Goal: Task Accomplishment & Management: Register for event/course

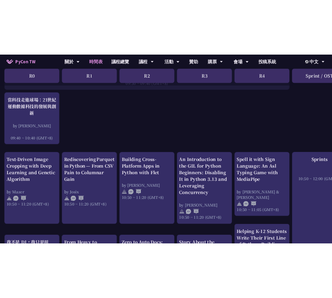
scroll to position [167, 0]
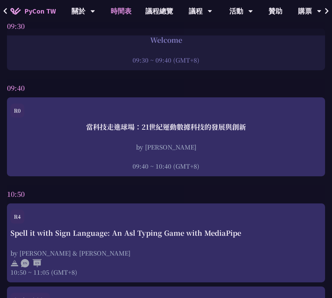
click at [294, 87] on div "09:40" at bounding box center [166, 87] width 318 height 19
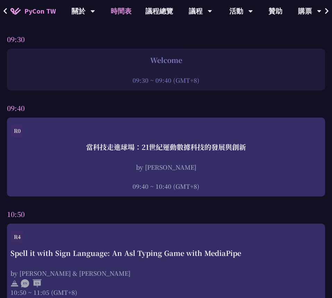
scroll to position [206, 0]
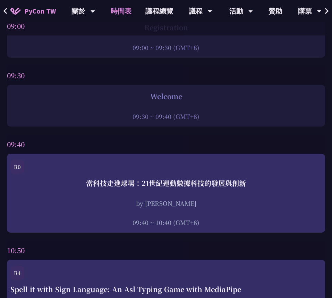
scroll to position [146, 0]
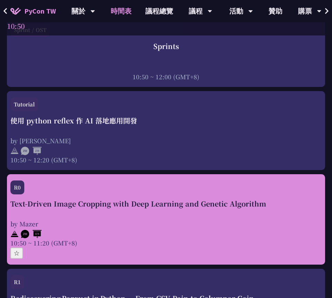
scroll to position [458, 0]
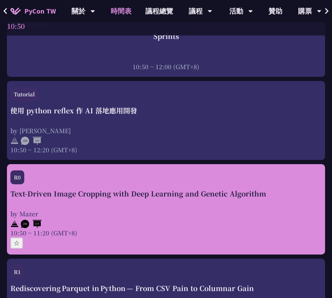
click at [16, 245] on button "☆" at bounding box center [16, 242] width 13 height 11
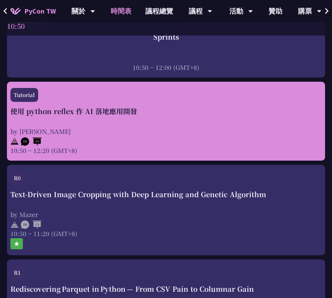
scroll to position [449, 0]
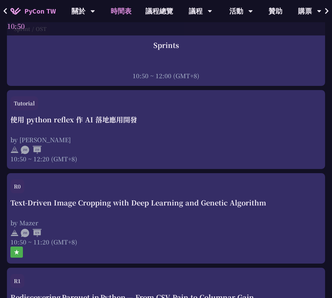
click at [299, 28] on div "10:50" at bounding box center [166, 26] width 318 height 19
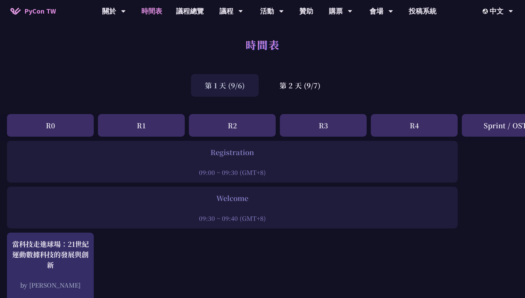
scroll to position [0, 0]
click at [299, 88] on div "第 2 天 (9/7)" at bounding box center [300, 86] width 69 height 23
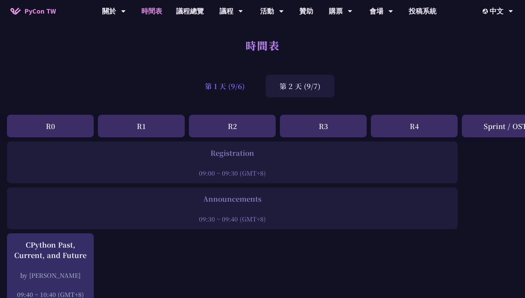
click at [233, 89] on div "第 1 天 (9/6)" at bounding box center [225, 86] width 68 height 23
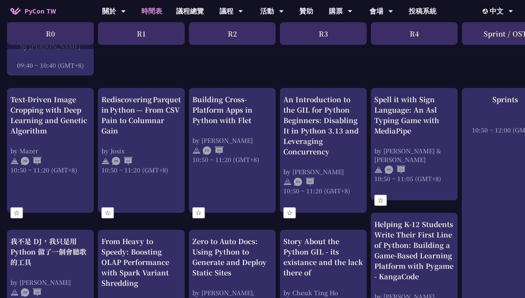
scroll to position [239, 0]
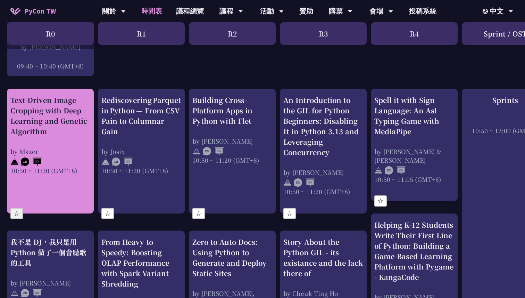
click at [20, 210] on button "☆" at bounding box center [16, 213] width 13 height 11
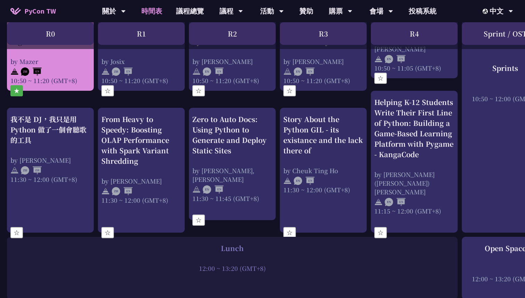
scroll to position [378, 0]
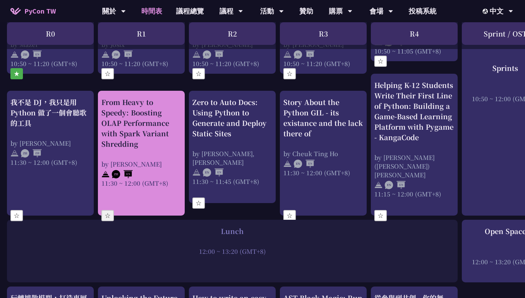
click at [109, 210] on button "☆" at bounding box center [107, 215] width 13 height 11
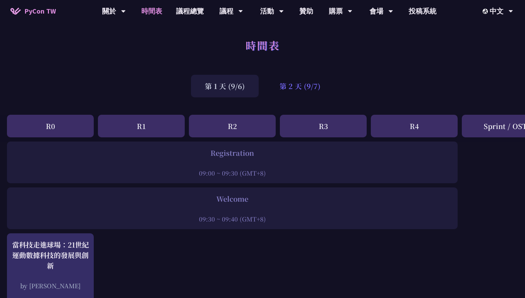
click at [293, 90] on div "第 2 天 (9/7)" at bounding box center [300, 86] width 69 height 23
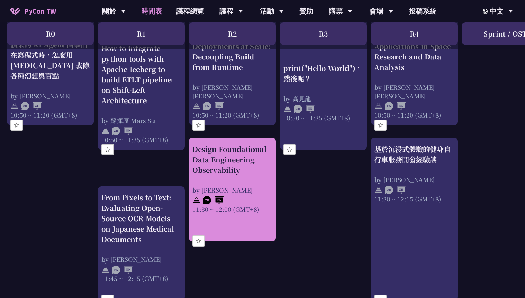
scroll to position [267, 0]
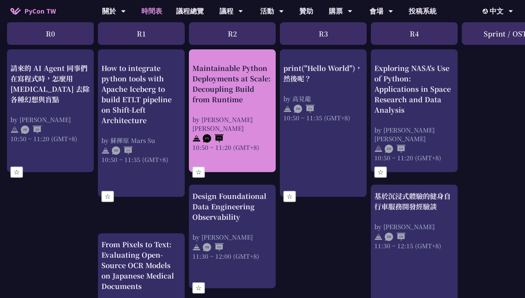
click at [203, 168] on button "☆" at bounding box center [198, 171] width 13 height 11
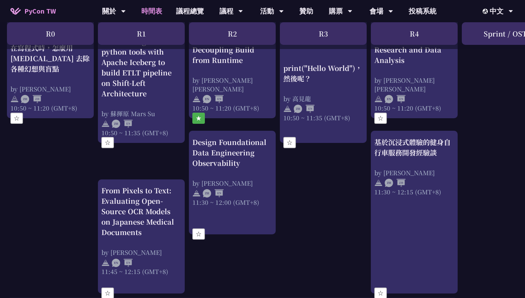
scroll to position [323, 0]
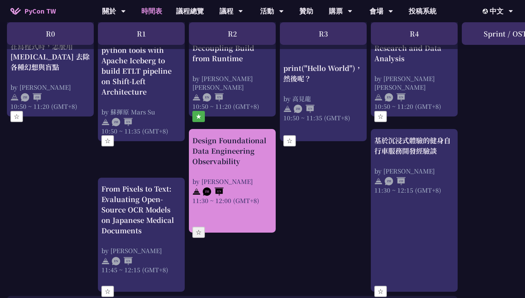
click at [202, 232] on button "☆" at bounding box center [198, 231] width 13 height 11
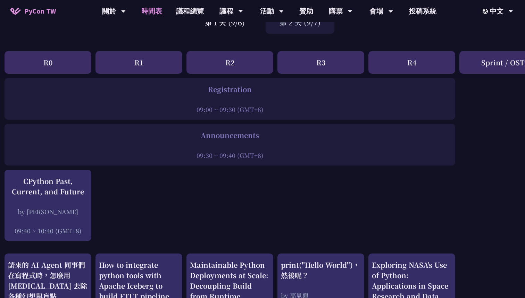
scroll to position [0, 2]
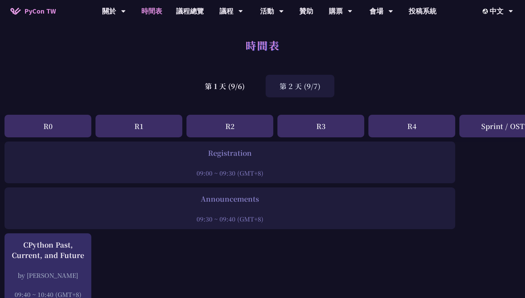
click at [286, 92] on div "第 2 天 (9/7)" at bounding box center [300, 86] width 69 height 23
click at [244, 86] on div "第 1 天 (9/6)" at bounding box center [225, 86] width 68 height 23
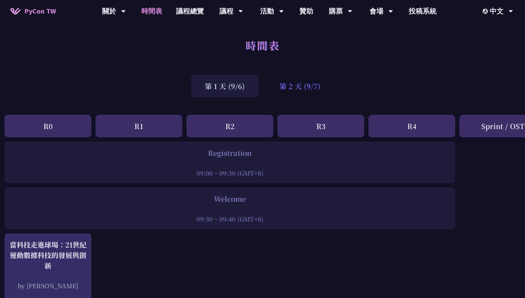
click at [295, 83] on div "第 2 天 (9/7)" at bounding box center [300, 86] width 69 height 23
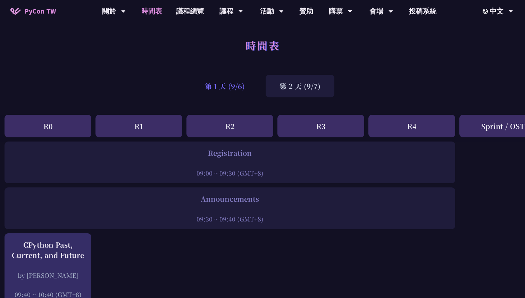
click at [246, 84] on div "第 1 天 (9/6)" at bounding box center [225, 86] width 68 height 23
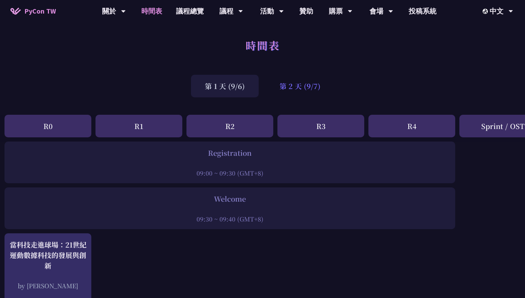
click at [291, 84] on div "第 2 天 (9/7)" at bounding box center [300, 86] width 69 height 23
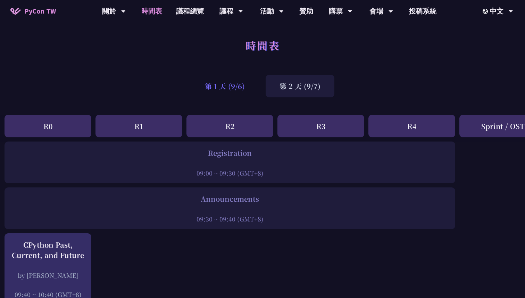
click at [245, 84] on div "第 1 天 (9/6)" at bounding box center [225, 86] width 68 height 23
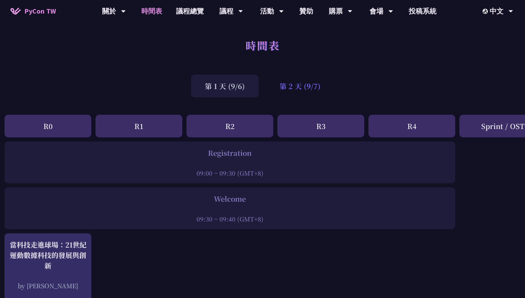
click at [292, 92] on div "第 2 天 (9/7)" at bounding box center [300, 86] width 69 height 23
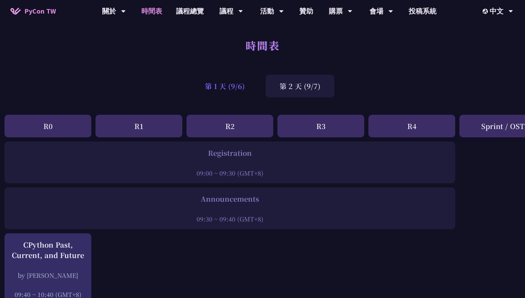
click at [251, 84] on div "第 1 天 (9/6)" at bounding box center [225, 86] width 68 height 23
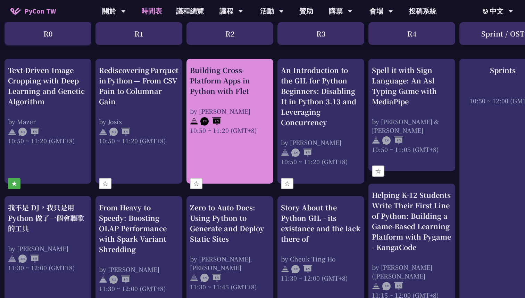
scroll to position [273, 2]
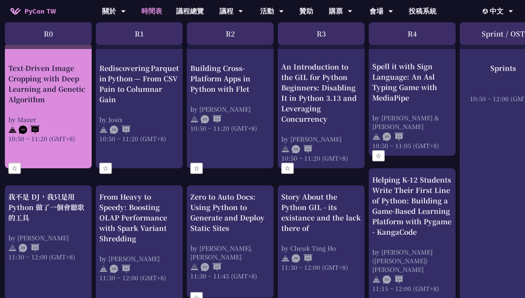
scroll to position [284, 2]
click at [19, 166] on button "☆" at bounding box center [14, 168] width 13 height 11
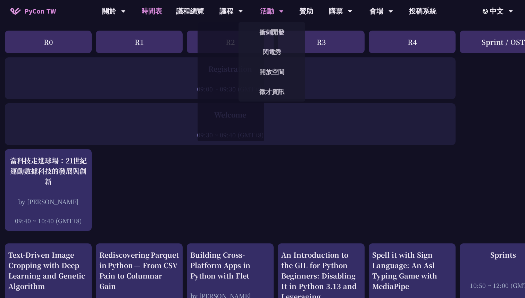
scroll to position [0, 2]
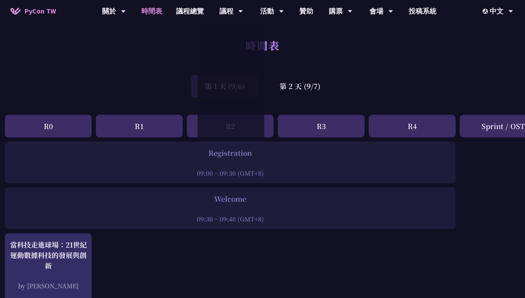
click at [157, 99] on div "第 1 天 (9/6) 第 2 天 (9/7)" at bounding box center [262, 86] width 525 height 30
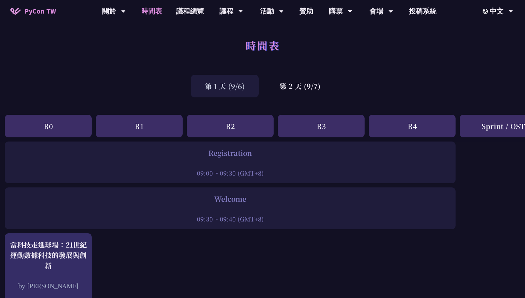
click at [208, 86] on div "第 1 天 (9/6)" at bounding box center [225, 86] width 68 height 23
click at [285, 91] on div "第 2 天 (9/7)" at bounding box center [300, 86] width 69 height 23
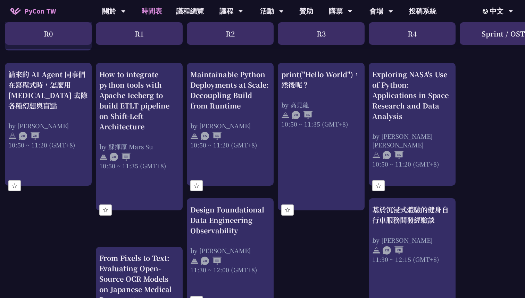
scroll to position [272, 2]
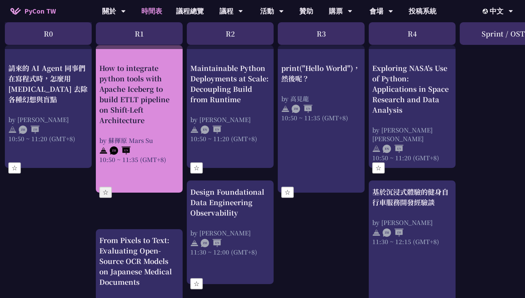
click at [110, 187] on button "☆" at bounding box center [105, 192] width 13 height 11
